Goal: Transaction & Acquisition: Purchase product/service

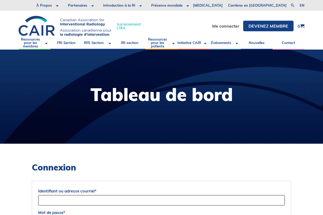
scroll to position [2, 0]
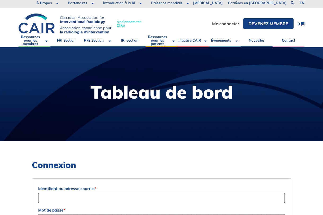
type input "naomie.conde@mail.mcgill.ca"
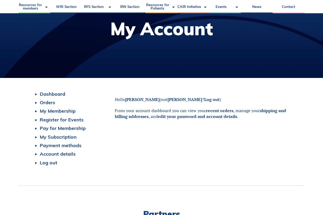
scroll to position [64, 0]
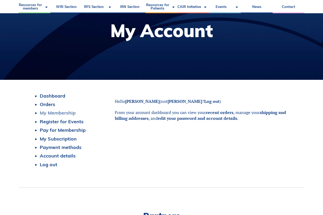
click at [63, 112] on link "My Membership" at bounding box center [58, 113] width 36 height 6
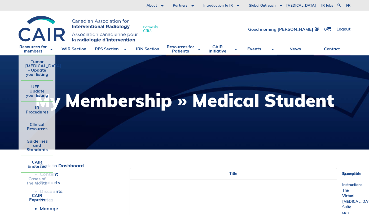
click at [35, 176] on link "Cases of the Month" at bounding box center [37, 181] width 32 height 16
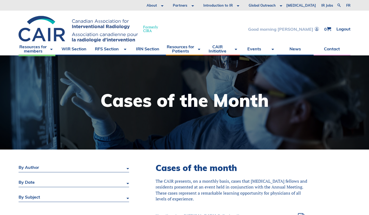
click at [307, 29] on link "Good morning [PERSON_NAME]" at bounding box center [283, 29] width 71 height 5
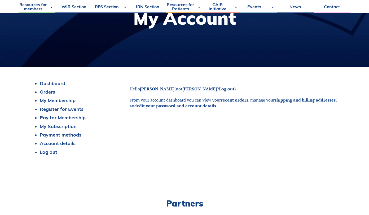
scroll to position [85, 0]
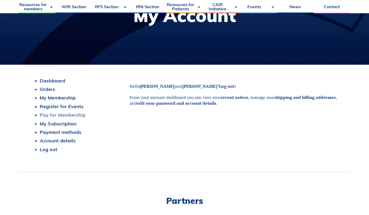
click at [53, 114] on link "Pay for Membership" at bounding box center [63, 115] width 46 height 6
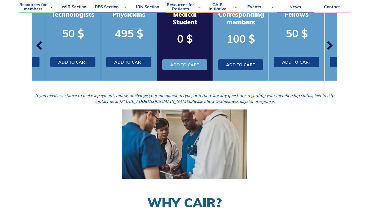
scroll to position [201, 0]
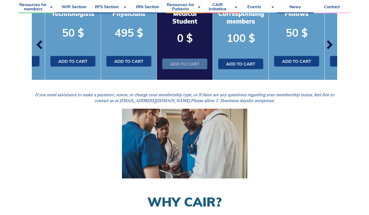
click at [182, 63] on link "Add to cart" at bounding box center [184, 64] width 45 height 11
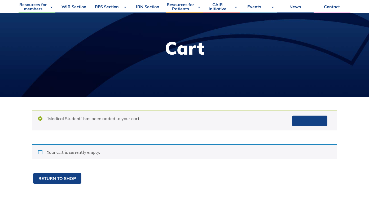
scroll to position [48, 0]
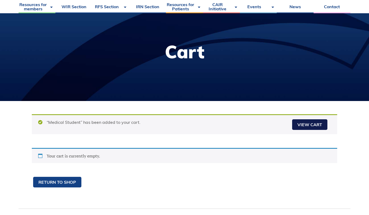
click at [306, 125] on link "View cart" at bounding box center [309, 124] width 35 height 11
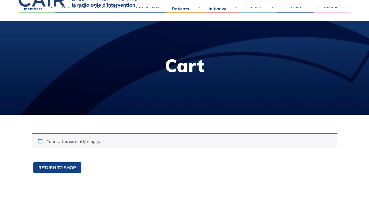
scroll to position [35, 0]
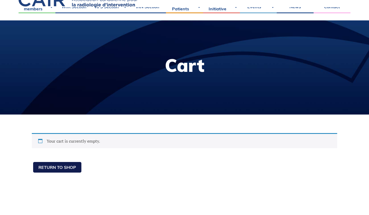
click at [70, 169] on link "Return to shop" at bounding box center [57, 167] width 48 height 11
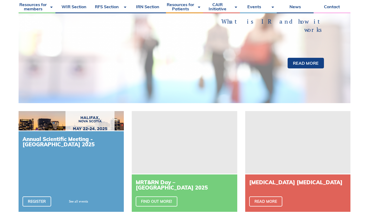
scroll to position [124, 0]
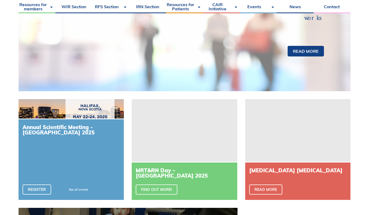
click at [72, 132] on h3 "Annual Scientific Meeting - Halifax 2025" at bounding box center [71, 130] width 97 height 11
click at [82, 107] on div at bounding box center [71, 109] width 105 height 20
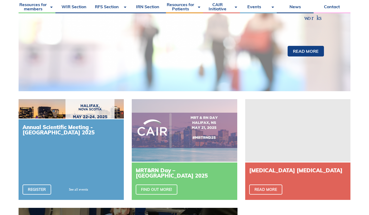
click at [68, 142] on div "Annual Scientific Meeting - Halifax 2025 Register See all events" at bounding box center [71, 159] width 105 height 81
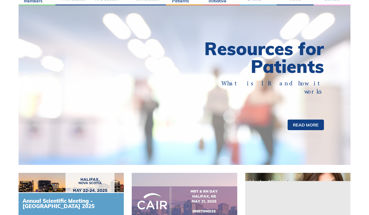
scroll to position [0, 0]
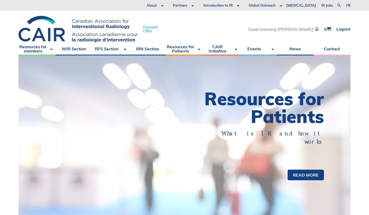
click at [299, 27] on link "Good morning [PERSON_NAME]" at bounding box center [283, 29] width 71 height 5
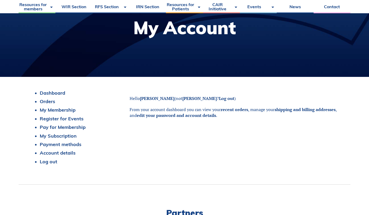
scroll to position [73, 0]
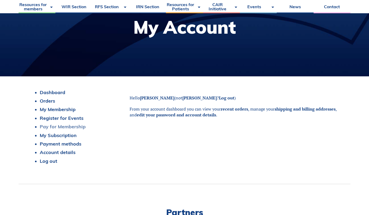
click at [60, 128] on link "Pay for Membership" at bounding box center [63, 126] width 46 height 6
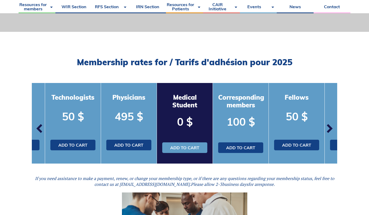
scroll to position [143, 0]
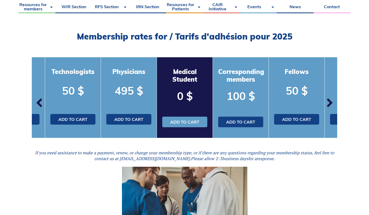
click at [189, 82] on h3 "Medical Student" at bounding box center [184, 75] width 45 height 15
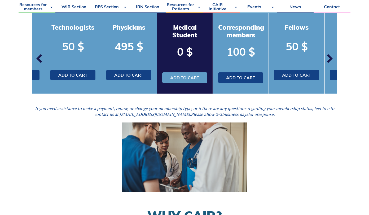
scroll to position [178, 0]
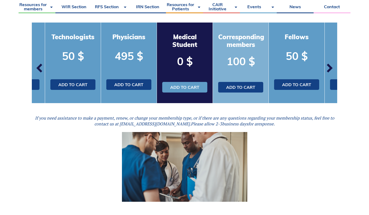
click at [237, 49] on div "Corresponding members 100 $ Add to cart" at bounding box center [241, 63] width 56 height 81
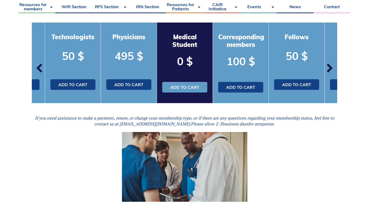
click at [328, 66] on span "button" at bounding box center [329, 68] width 16 height 16
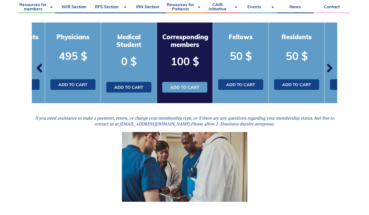
click at [329, 66] on span "button" at bounding box center [329, 68] width 16 height 16
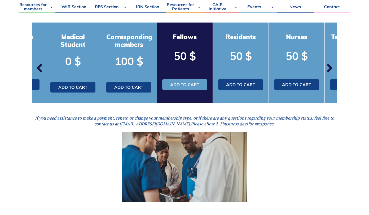
click at [329, 66] on span "button" at bounding box center [329, 68] width 16 height 16
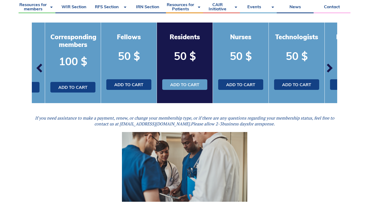
click at [329, 66] on span "button" at bounding box center [329, 68] width 16 height 16
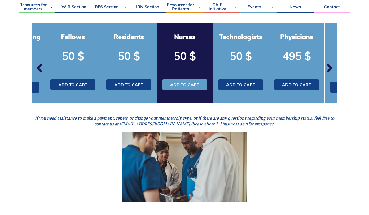
click at [329, 66] on span "button" at bounding box center [329, 68] width 16 height 16
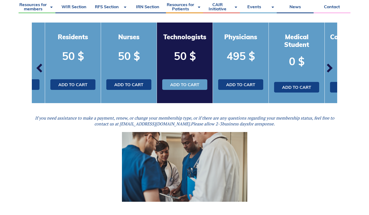
click at [329, 66] on span "button" at bounding box center [329, 68] width 16 height 16
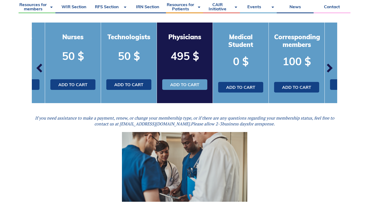
click at [329, 66] on span "button" at bounding box center [329, 68] width 16 height 16
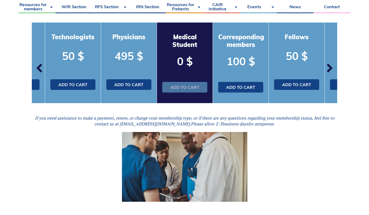
click at [186, 89] on link "Add to cart" at bounding box center [184, 87] width 45 height 11
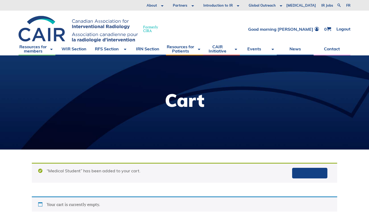
click at [132, 169] on div "“Medical Student” has been added to your cart. View cart" at bounding box center [184, 173] width 305 height 20
click at [327, 29] on span at bounding box center [329, 29] width 4 height 4
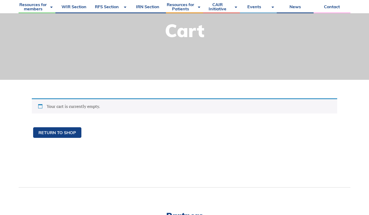
scroll to position [71, 0]
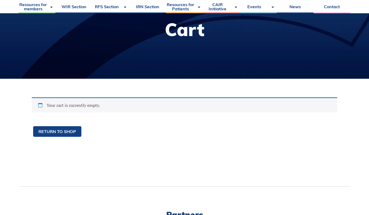
click at [67, 106] on div "Your cart is currently empty." at bounding box center [184, 104] width 305 height 15
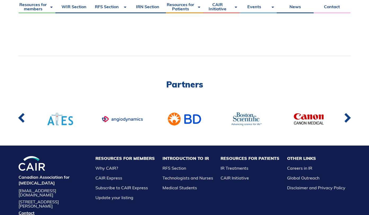
scroll to position [204, 0]
